Goal: Find specific page/section: Find specific page/section

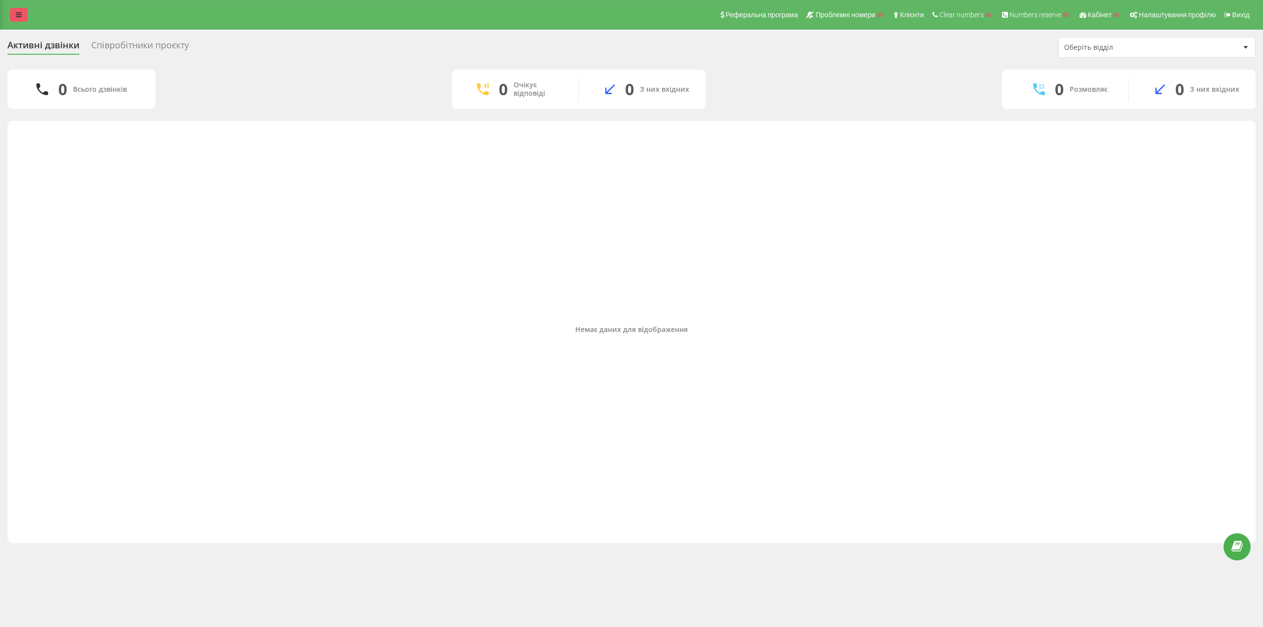
click at [25, 10] on link at bounding box center [19, 15] width 18 height 14
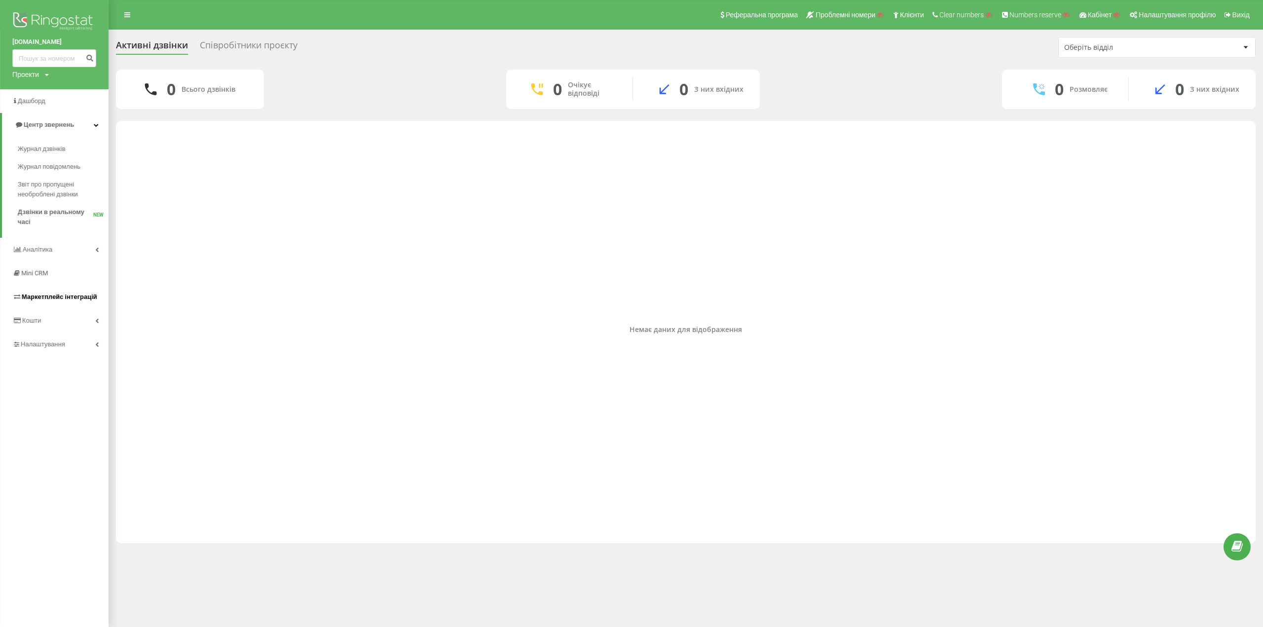
click at [53, 300] on span "Маркетплейс інтеграцій" at bounding box center [59, 296] width 75 height 7
